Goal: Transaction & Acquisition: Subscribe to service/newsletter

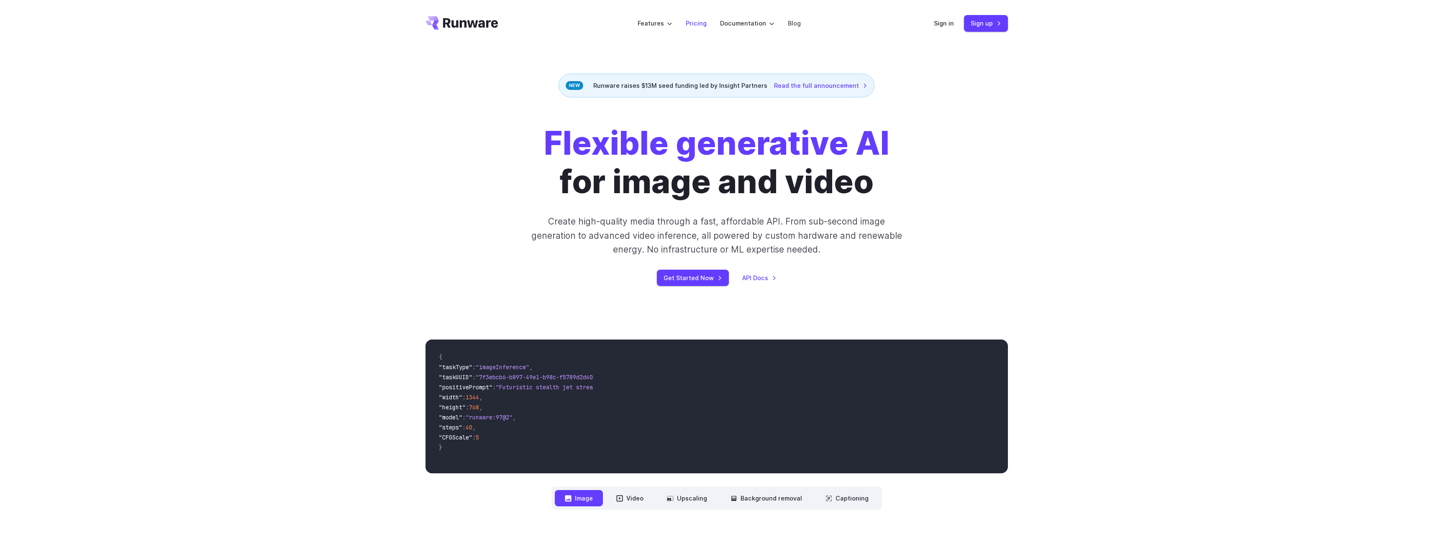
click at [685, 23] on li "Pricing" at bounding box center [696, 23] width 34 height 23
click at [698, 26] on link "Pricing" at bounding box center [696, 23] width 21 height 10
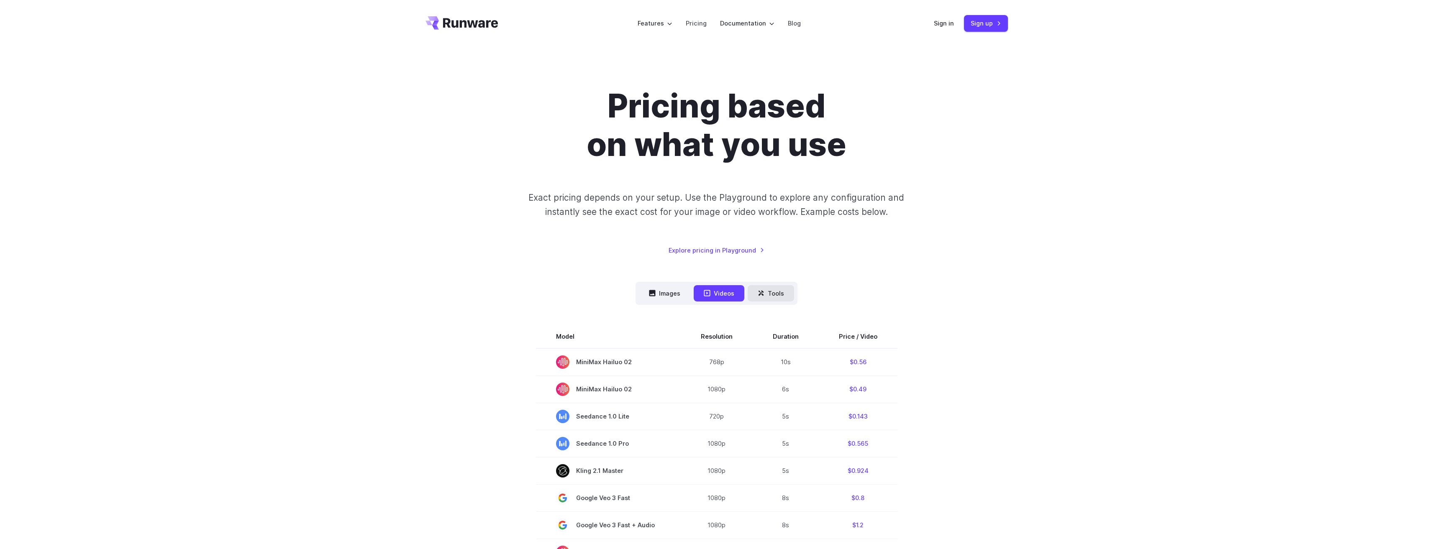
click at [778, 292] on button "Tools" at bounding box center [771, 293] width 46 height 16
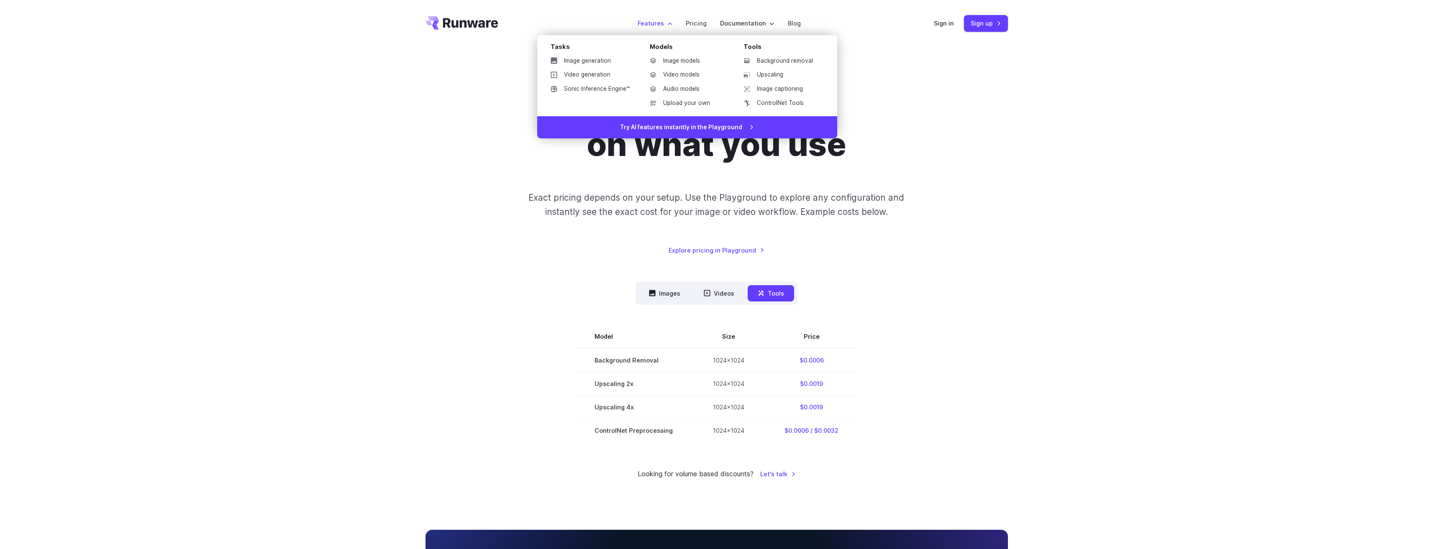
click at [652, 21] on label "Features" at bounding box center [655, 23] width 35 height 10
click at [569, 70] on link "Video generation" at bounding box center [590, 75] width 92 height 13
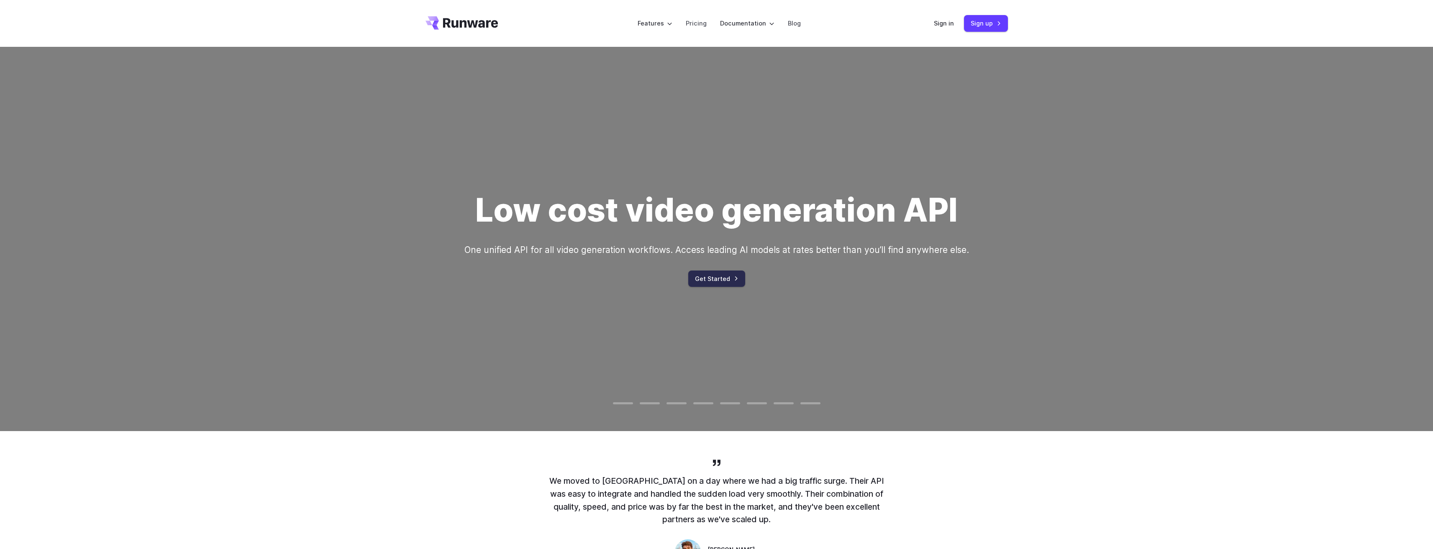
click at [706, 278] on link "Get Started" at bounding box center [716, 279] width 57 height 16
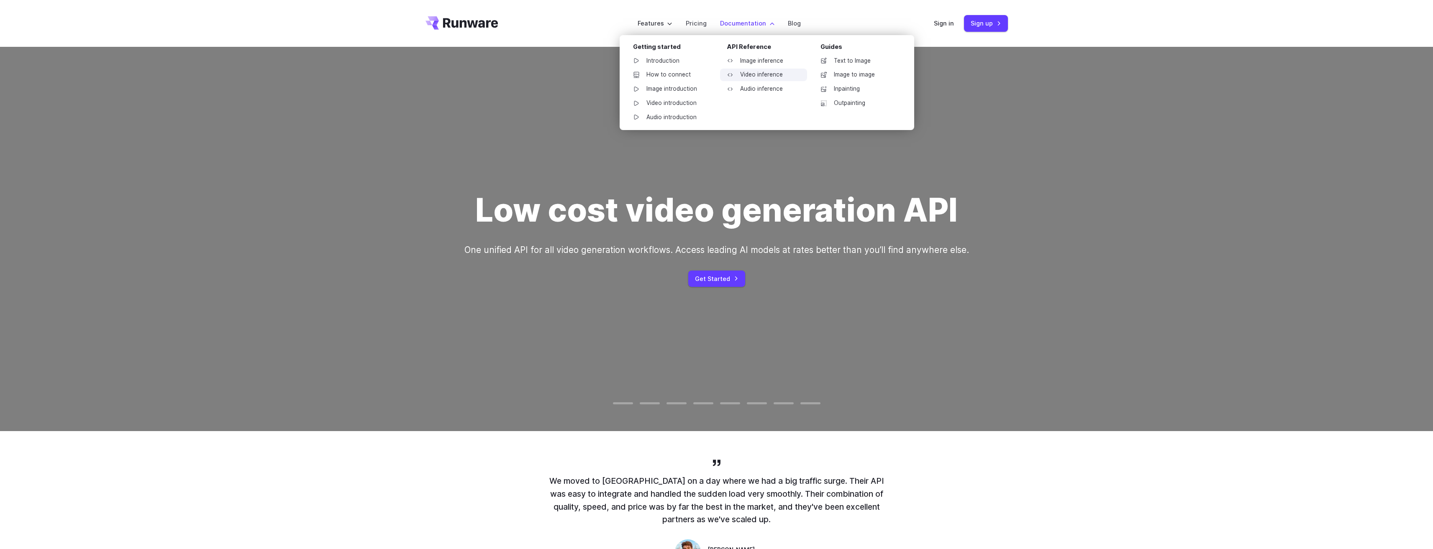
click at [741, 74] on link "Video inference" at bounding box center [763, 75] width 87 height 13
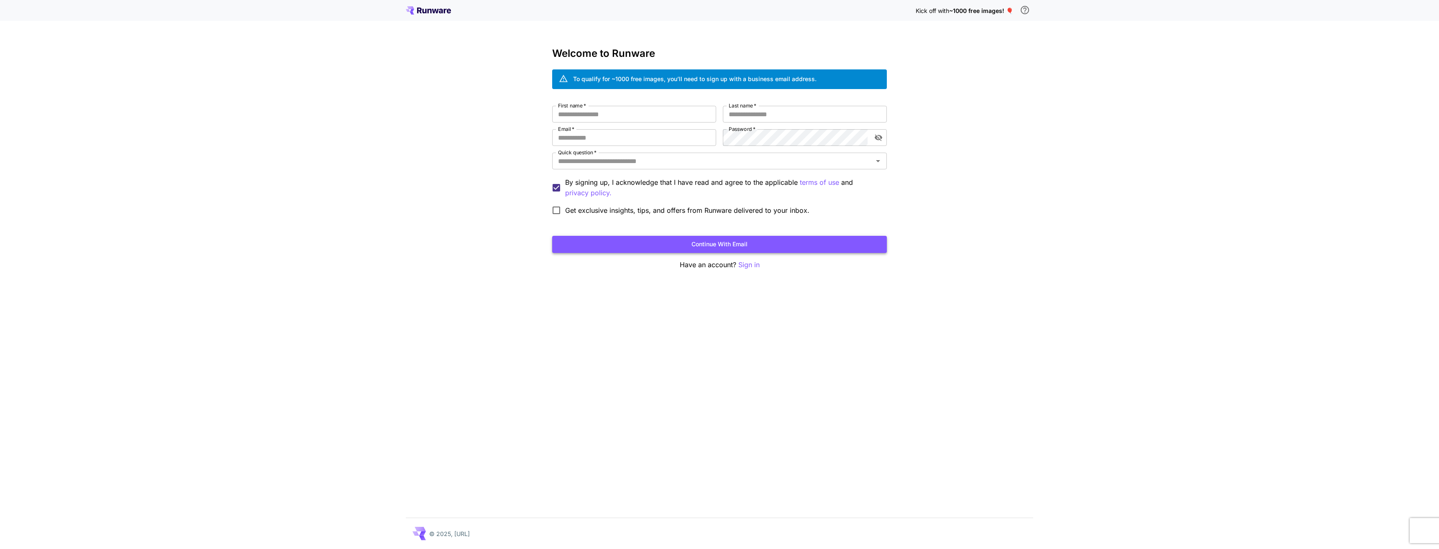
click at [693, 243] on button "Continue with email" at bounding box center [719, 244] width 335 height 17
click at [603, 323] on div "Kick off with ~1000 free images! 🎈 Welcome to Runware To qualify for ~1000 free…" at bounding box center [719, 274] width 1439 height 549
click at [743, 267] on p "Sign in" at bounding box center [748, 265] width 21 height 10
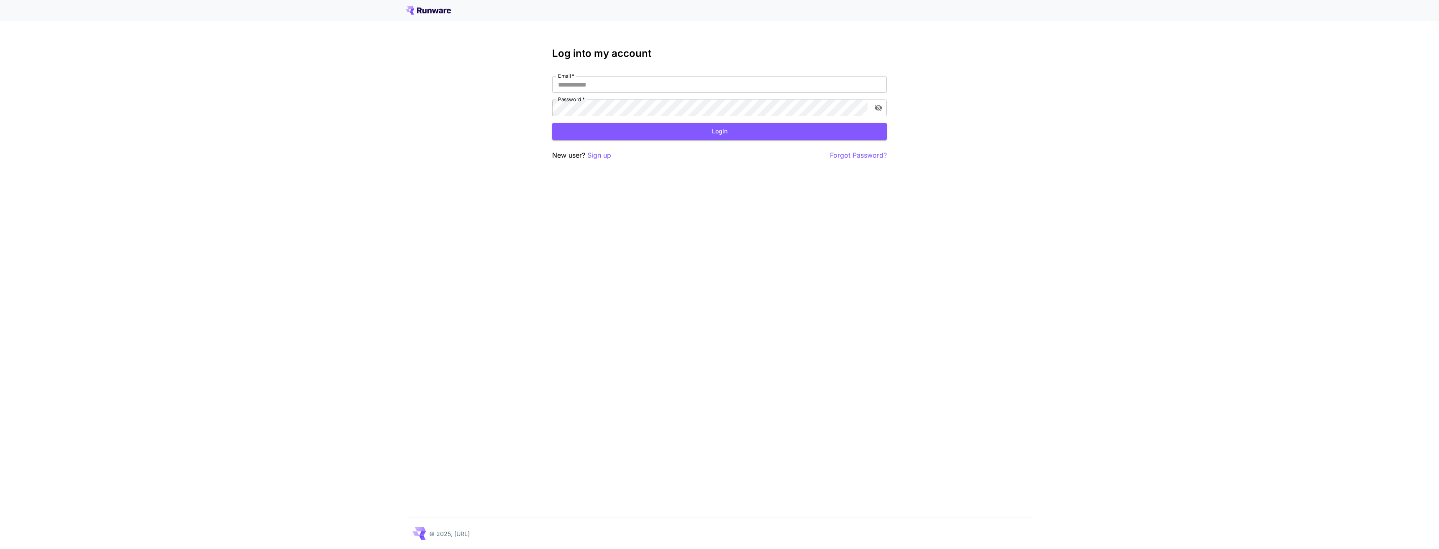
click at [435, 15] on div at bounding box center [719, 10] width 1439 height 21
click at [430, 11] on icon at bounding box center [428, 10] width 45 height 8
click at [434, 11] on icon at bounding box center [435, 11] width 7 height 5
